Goal: Navigation & Orientation: Find specific page/section

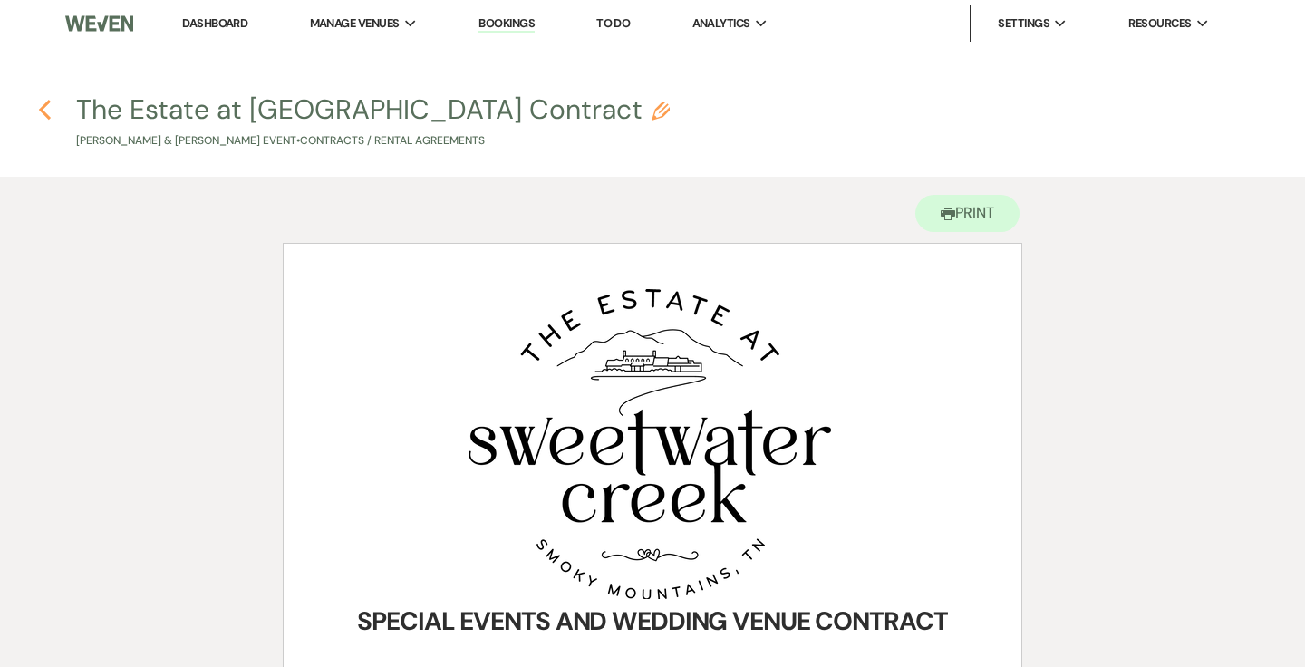
click at [40, 112] on icon "Previous" at bounding box center [45, 110] width 14 height 22
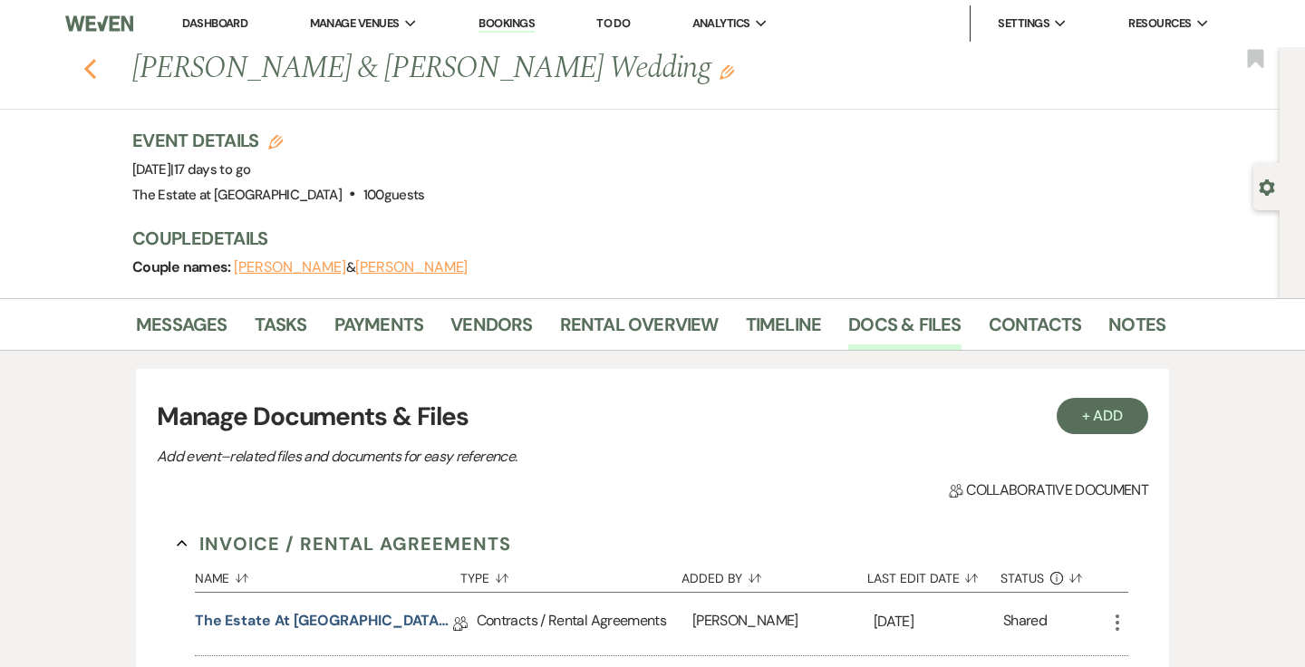
click at [91, 78] on icon "Previous" at bounding box center [90, 69] width 14 height 22
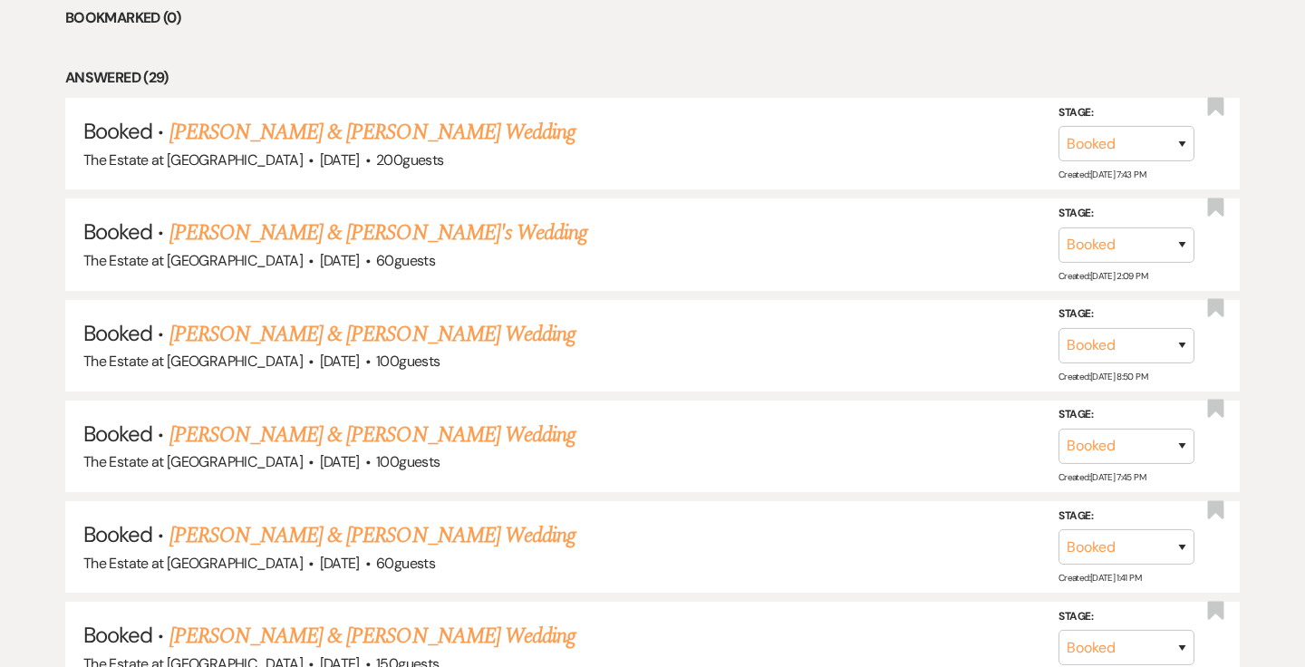
scroll to position [3140, 0]
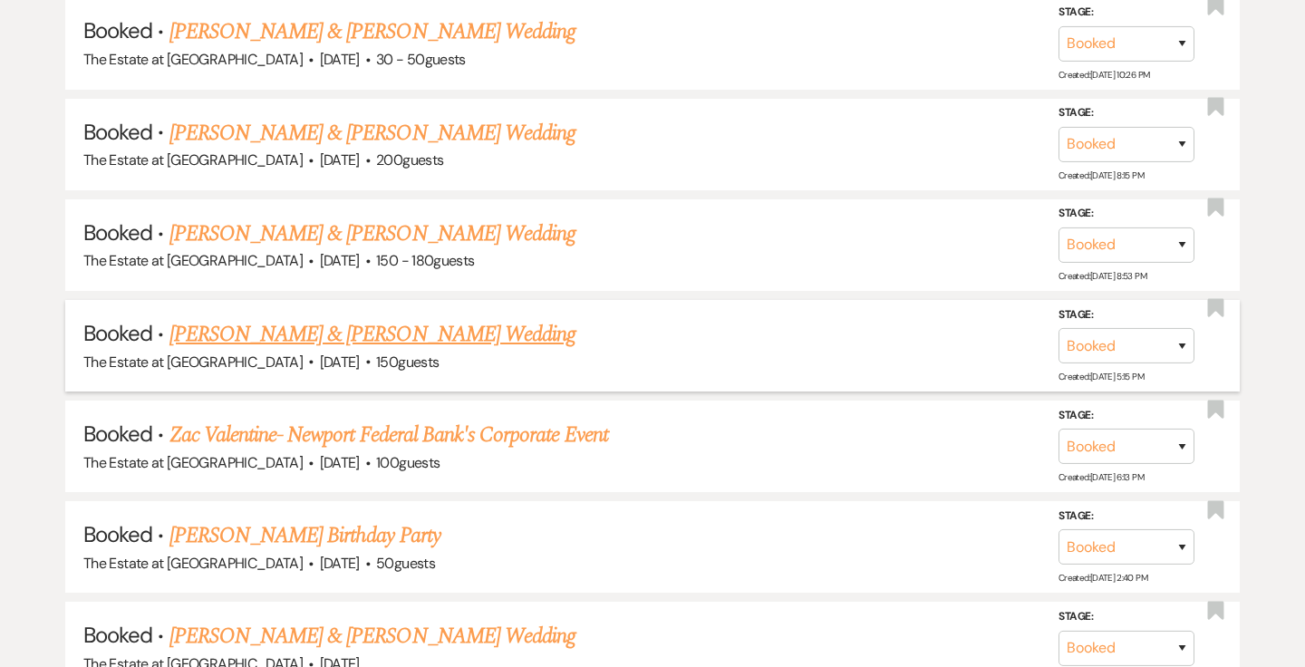
click at [228, 331] on link "[PERSON_NAME] & [PERSON_NAME] Wedding" at bounding box center [372, 334] width 406 height 33
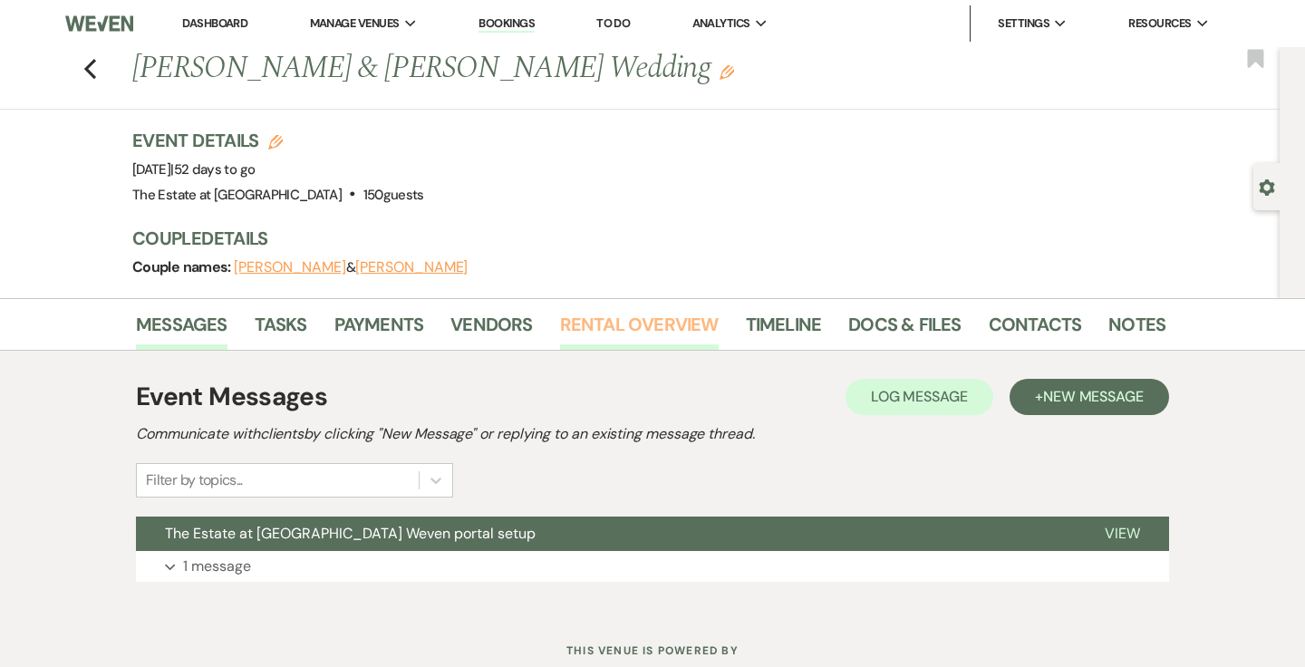
click at [684, 316] on link "Rental Overview" at bounding box center [639, 330] width 159 height 40
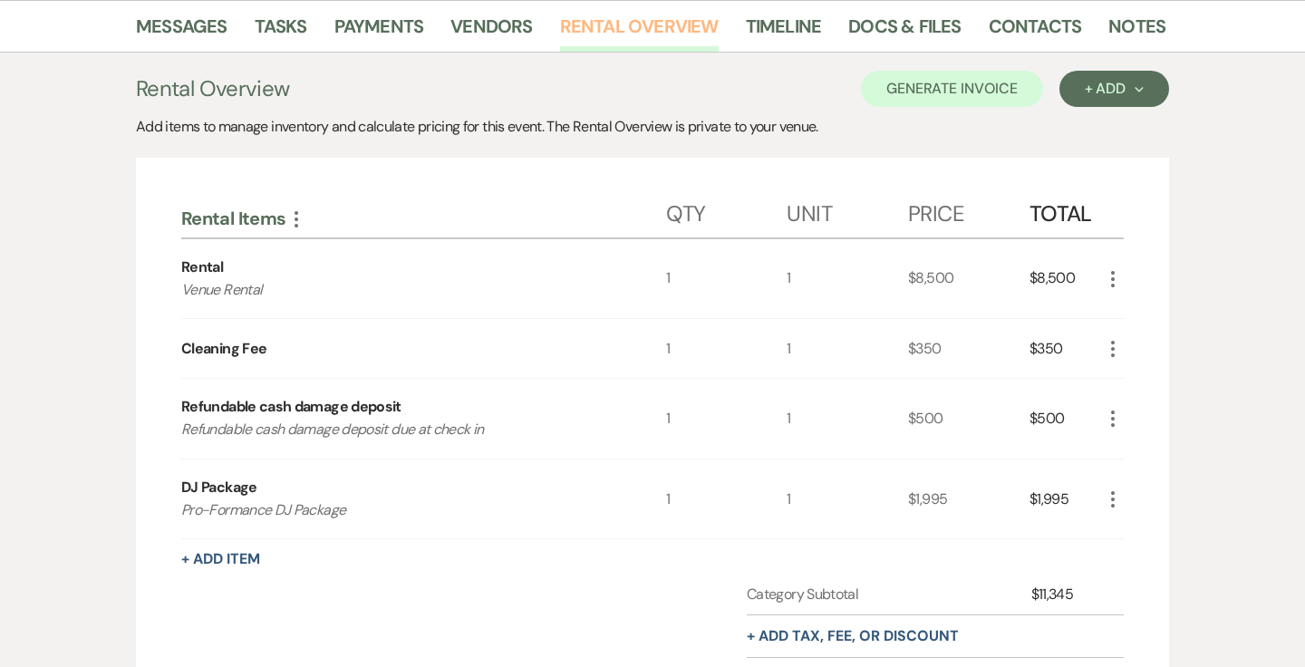
scroll to position [310, 0]
